Goal: Task Accomplishment & Management: Manage account settings

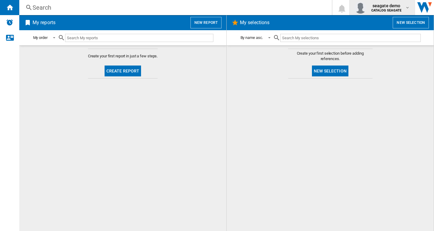
click at [393, 6] on span "seagate demo" at bounding box center [386, 6] width 30 height 6
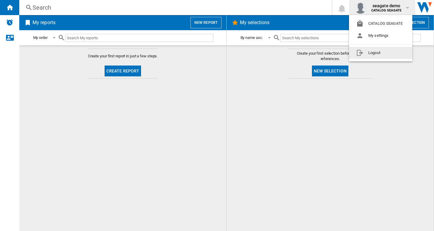
click at [384, 52] on button "Logout" at bounding box center [380, 53] width 63 height 12
